Goal: Go to known website: Access a specific website the user already knows

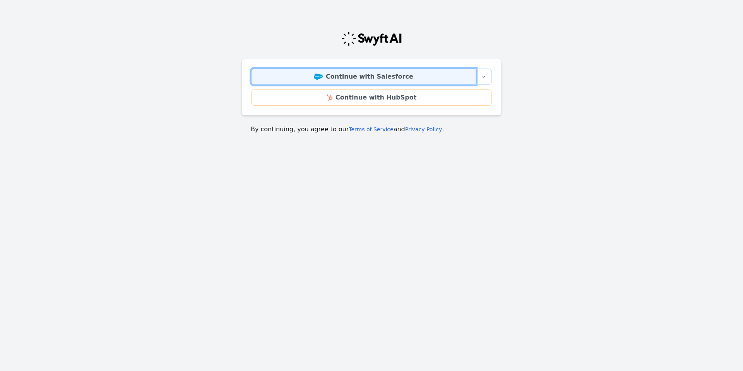
click at [386, 75] on link "Continue with Salesforce" at bounding box center [363, 77] width 225 height 16
